Goal: Information Seeking & Learning: Learn about a topic

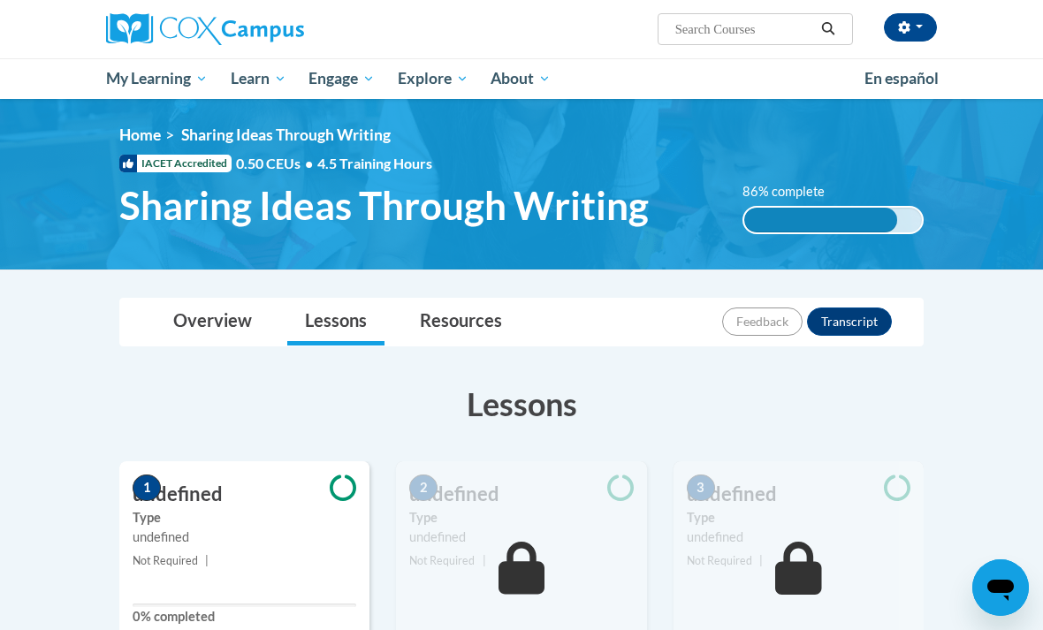
click at [919, 34] on button "button" at bounding box center [910, 27] width 53 height 28
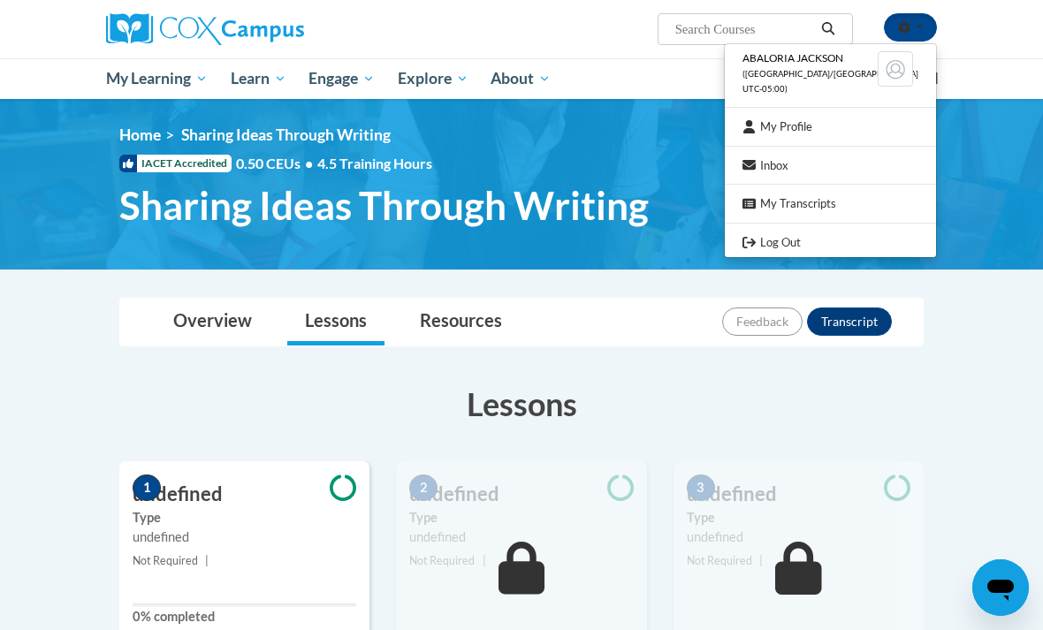
click at [845, 240] on link "Log Out" at bounding box center [830, 243] width 211 height 22
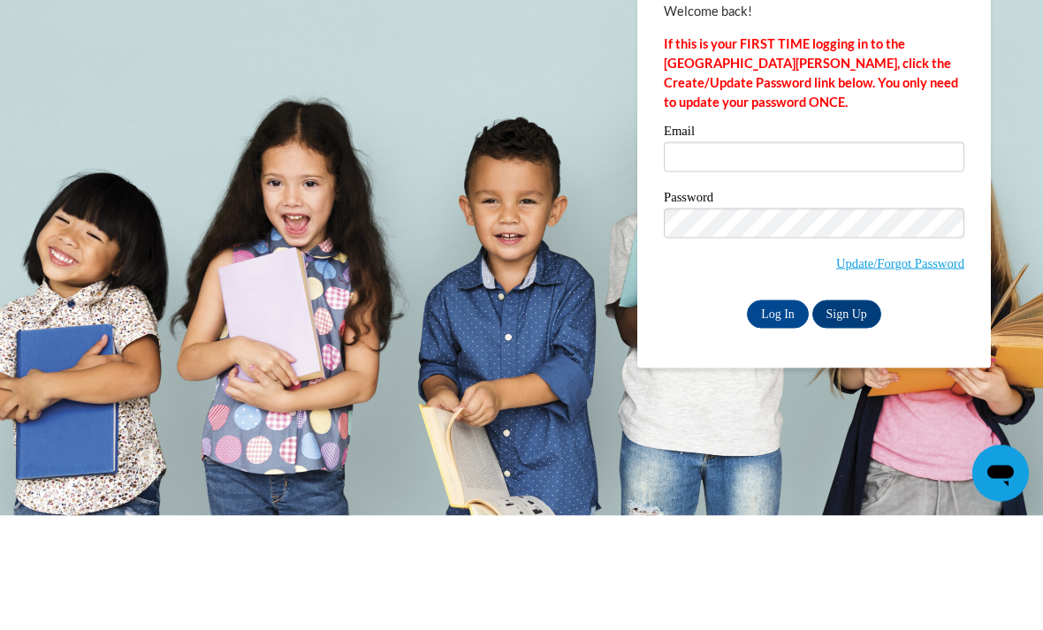
click at [719, 256] on input "Email" at bounding box center [814, 271] width 301 height 30
click at [697, 256] on input "Email" at bounding box center [814, 271] width 301 height 30
click at [712, 256] on input "Email" at bounding box center [814, 271] width 301 height 30
click at [690, 256] on input "Email" at bounding box center [814, 271] width 301 height 30
type input "emmjackson15@gmail.com"
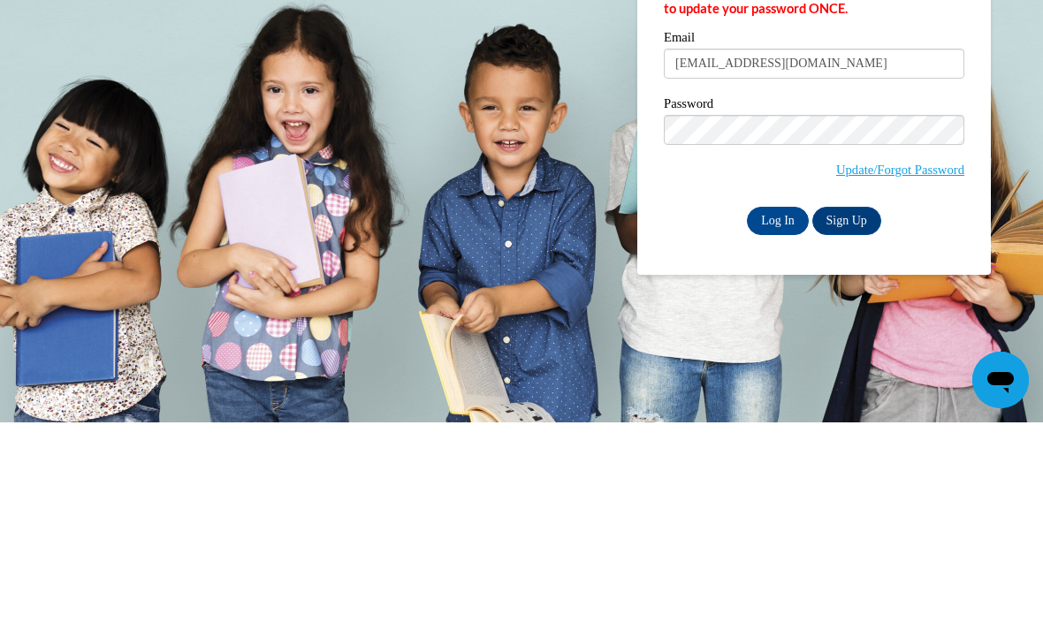
click at [772, 415] on input "Log In" at bounding box center [778, 429] width 62 height 28
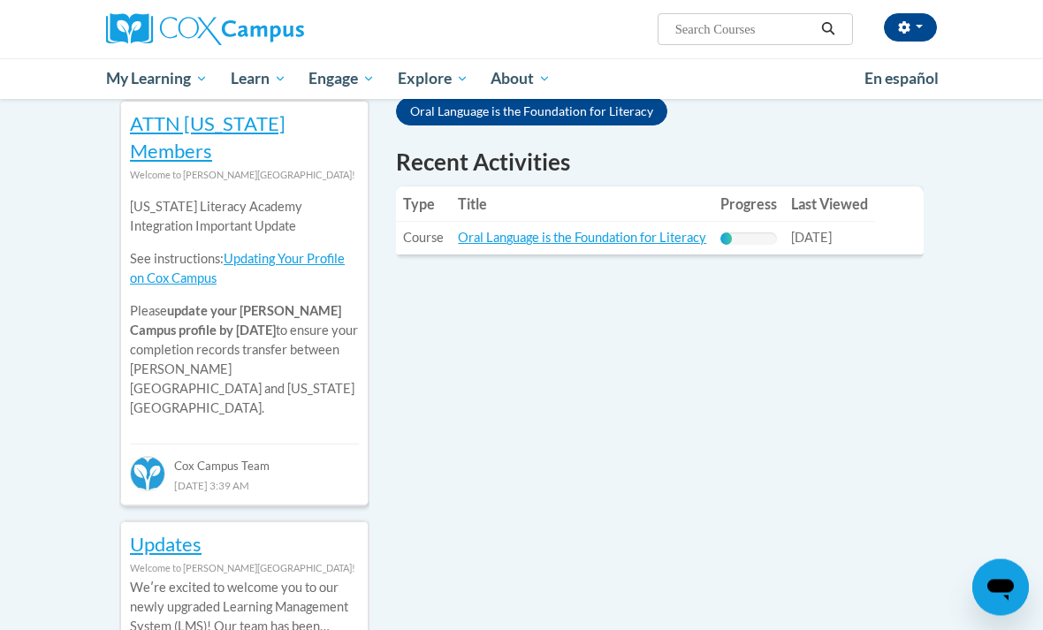
scroll to position [608, 0]
click at [644, 234] on link "Oral Language is the Foundation for Literacy" at bounding box center [582, 237] width 248 height 15
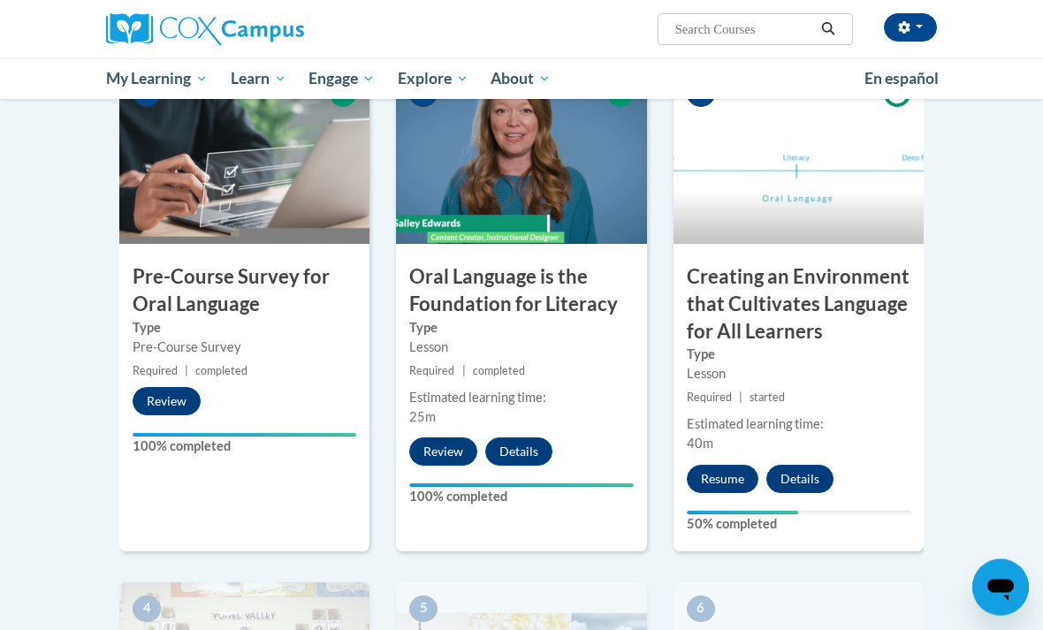
scroll to position [436, 0]
click at [842, 345] on label "Type" at bounding box center [799, 354] width 224 height 19
click at [735, 473] on button "Resume" at bounding box center [723, 479] width 72 height 28
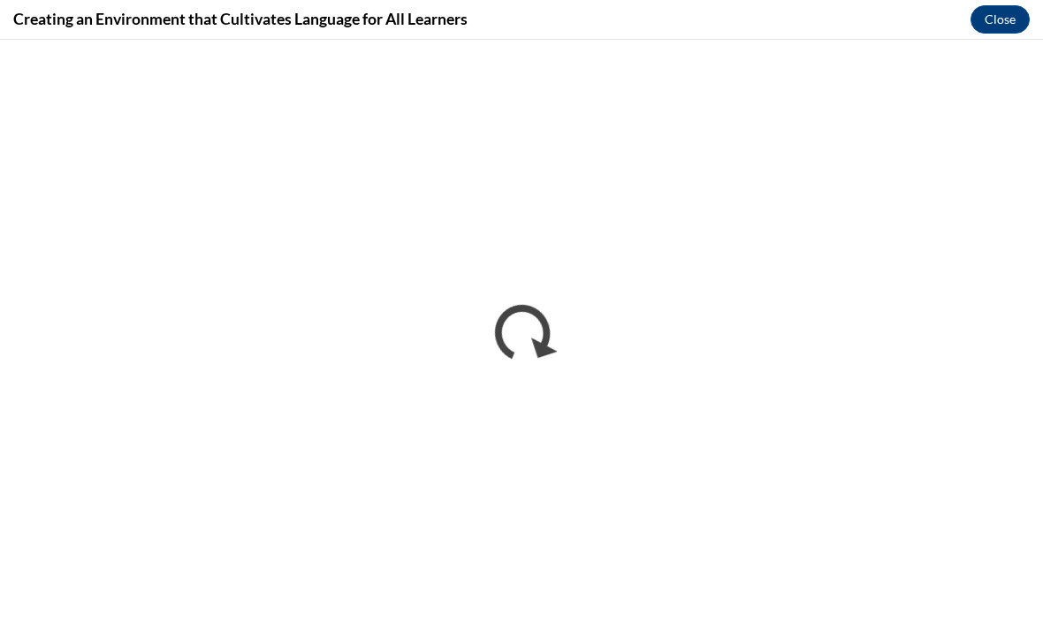
scroll to position [0, 0]
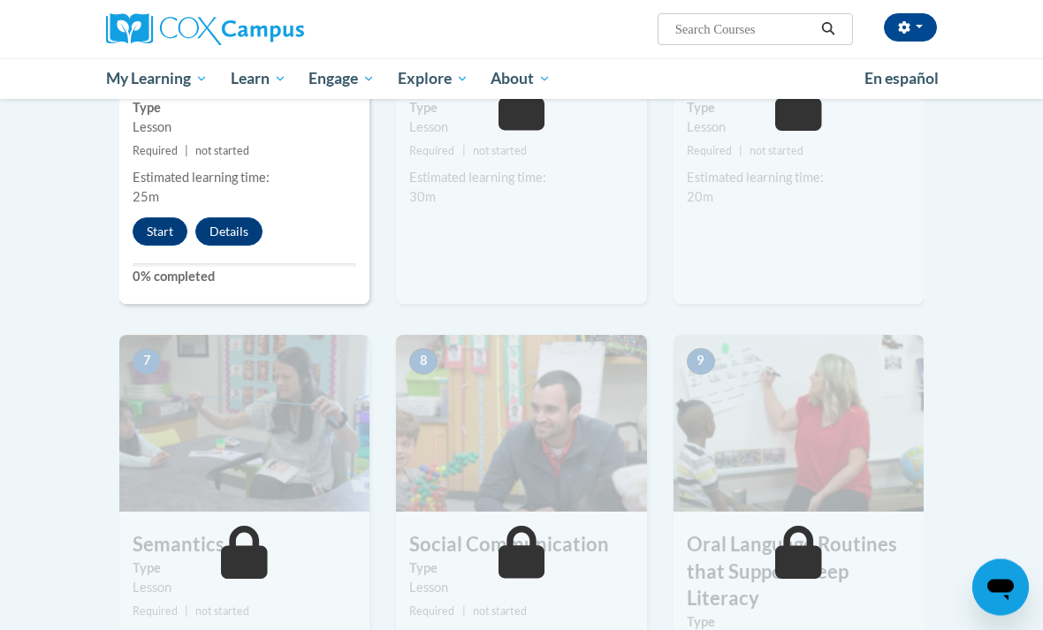
scroll to position [1125, 0]
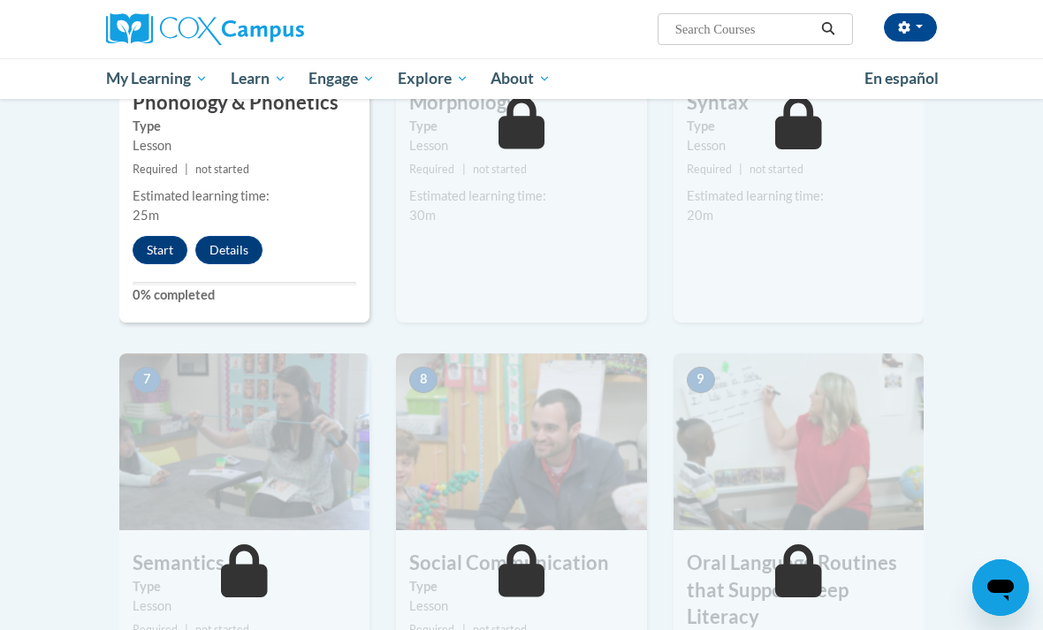
click at [134, 247] on button "Start" at bounding box center [160, 250] width 55 height 28
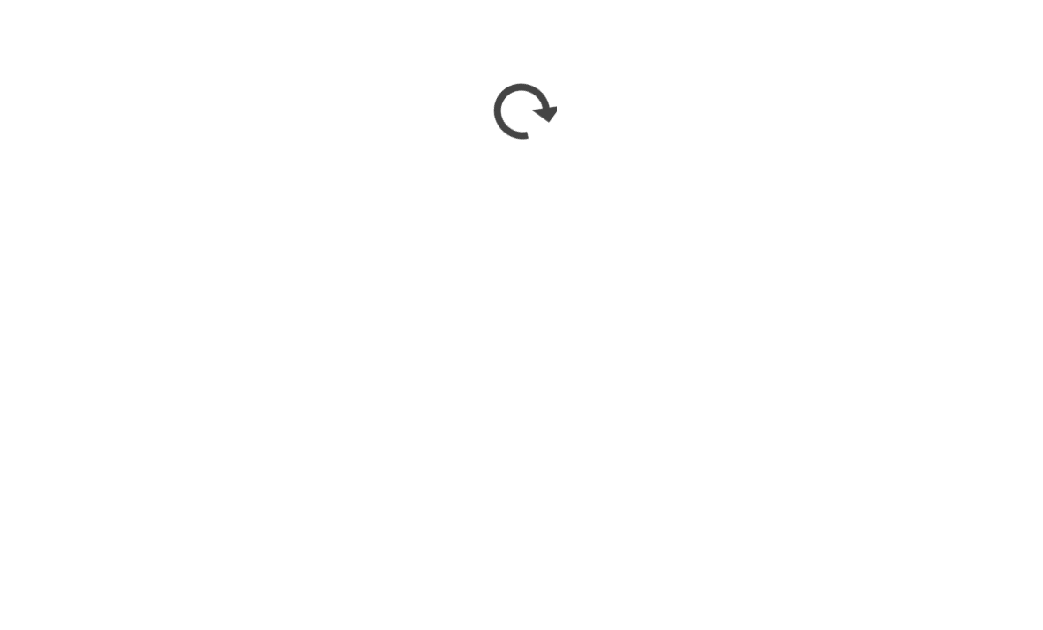
scroll to position [1347, 0]
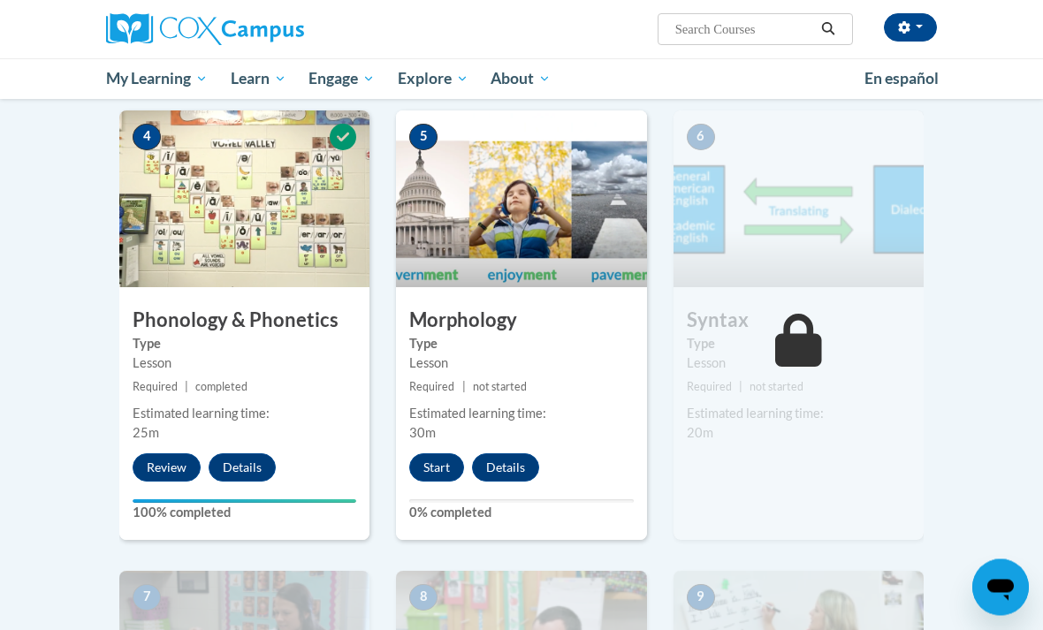
scroll to position [911, 0]
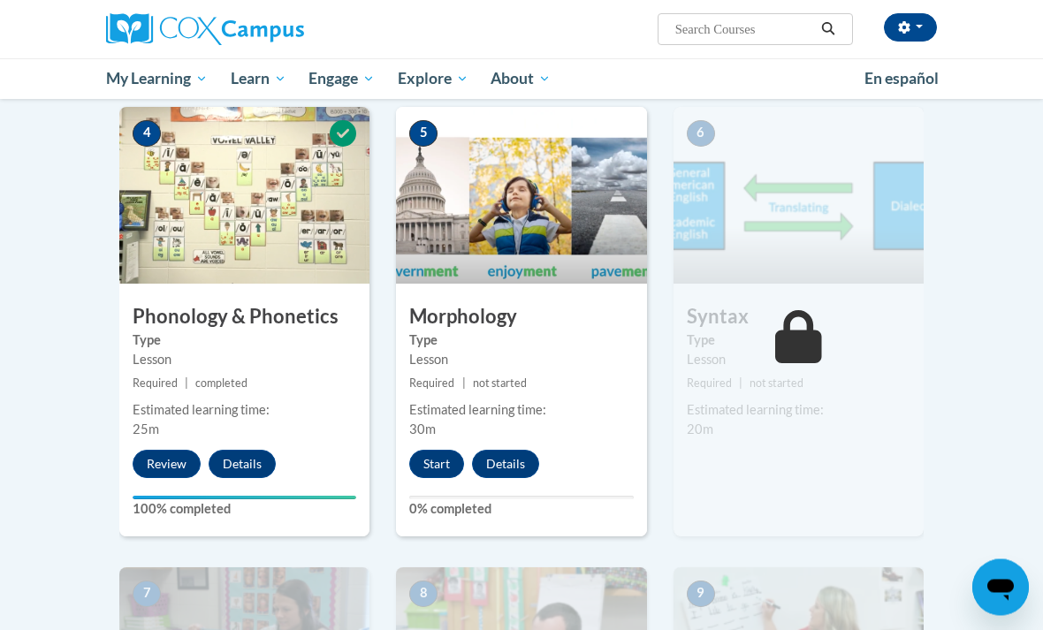
click at [428, 451] on button "Start" at bounding box center [436, 465] width 55 height 28
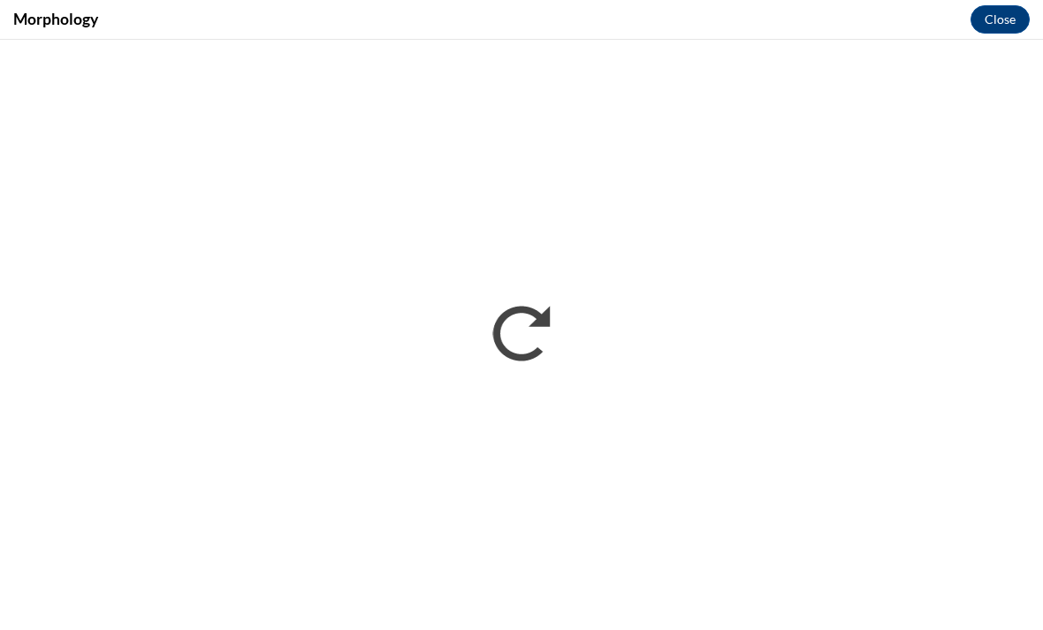
scroll to position [0, 0]
